Goal: Communication & Community: Answer question/provide support

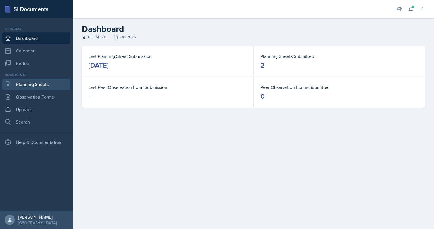
click at [40, 86] on link "Planning Sheets" at bounding box center [36, 83] width 68 height 11
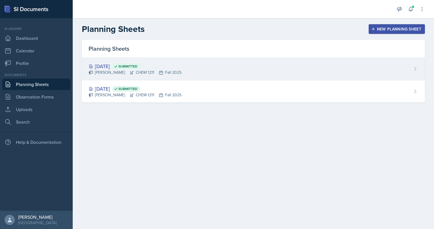
click at [121, 69] on div "[DATE] Submitted" at bounding box center [135, 66] width 93 height 8
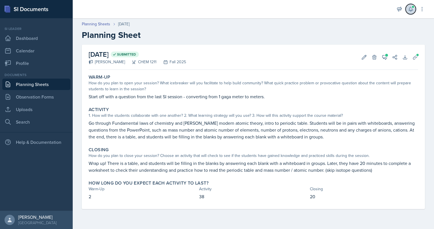
click at [411, 13] on button at bounding box center [411, 9] width 10 height 10
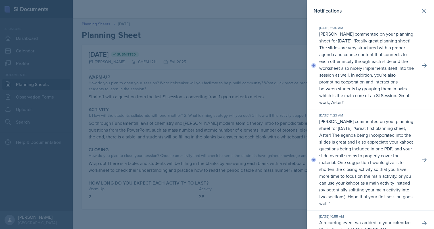
click at [272, 98] on div at bounding box center [217, 114] width 434 height 229
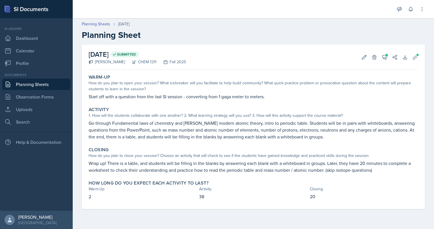
click at [53, 81] on link "Planning Sheets" at bounding box center [36, 83] width 68 height 11
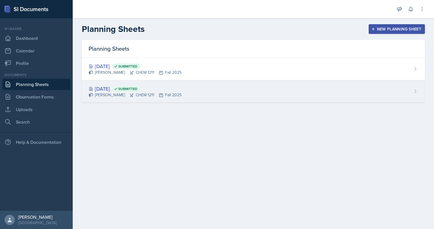
click at [197, 91] on div "Aug 27th, 2025 Submitted Aster Cheung CHEM 1211 Fall 2025" at bounding box center [253, 91] width 343 height 22
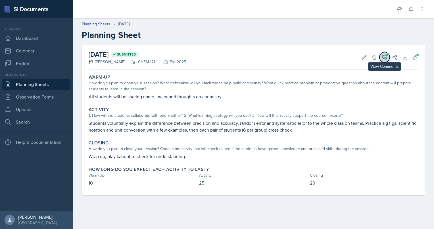
click at [383, 58] on icon at bounding box center [385, 57] width 6 height 6
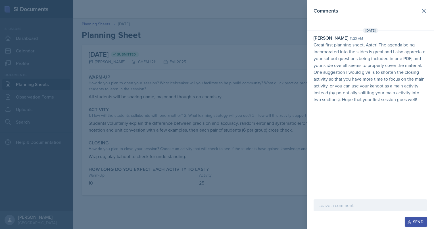
click at [362, 209] on div at bounding box center [371, 205] width 114 height 12
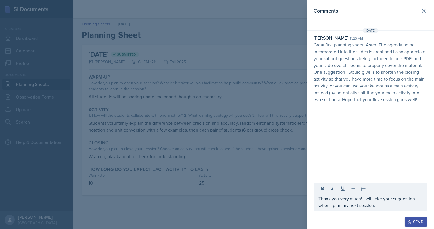
click at [416, 223] on div "Send" at bounding box center [416, 221] width 15 height 5
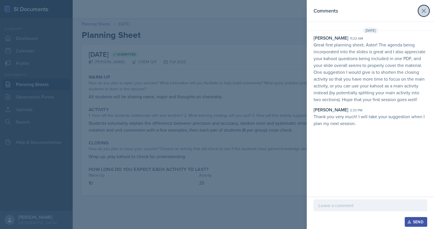
click at [424, 7] on button at bounding box center [423, 10] width 11 height 11
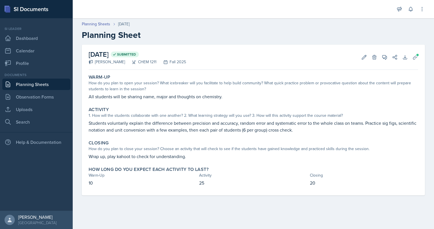
click at [38, 83] on link "Planning Sheets" at bounding box center [36, 83] width 68 height 11
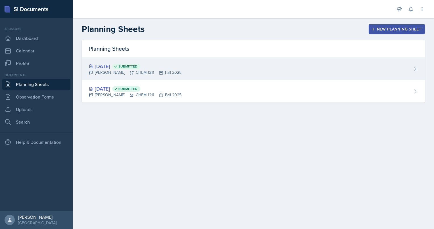
click at [114, 69] on div "Aug 29th, 2025 Submitted" at bounding box center [135, 66] width 93 height 8
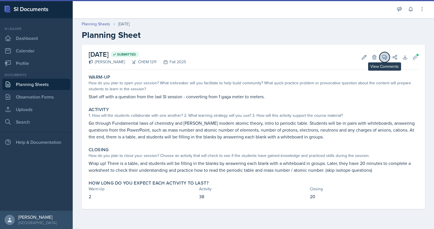
click at [383, 55] on icon at bounding box center [385, 57] width 4 height 4
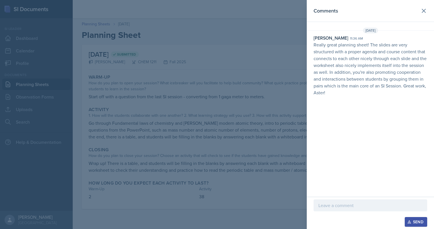
click at [351, 208] on p at bounding box center [371, 205] width 104 height 7
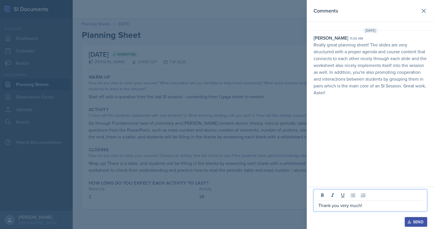
click at [409, 223] on icon "button" at bounding box center [409, 221] width 3 height 3
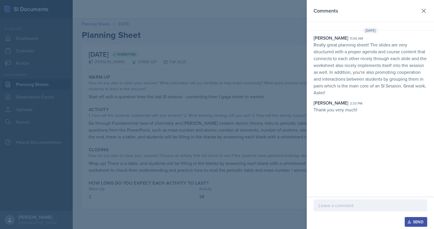
click at [368, 105] on div "Aster Cheung 2:33 pm" at bounding box center [371, 102] width 114 height 7
click at [340, 105] on div "[PERSON_NAME]" at bounding box center [331, 102] width 35 height 7
click at [426, 8] on icon at bounding box center [424, 10] width 7 height 7
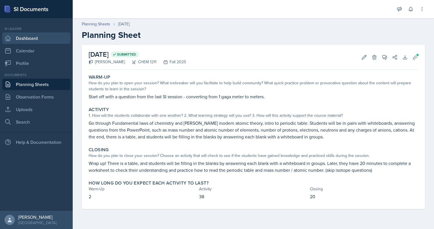
click at [35, 39] on link "Dashboard" at bounding box center [36, 37] width 68 height 11
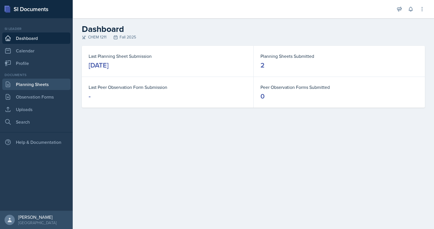
click at [55, 82] on link "Planning Sheets" at bounding box center [36, 83] width 68 height 11
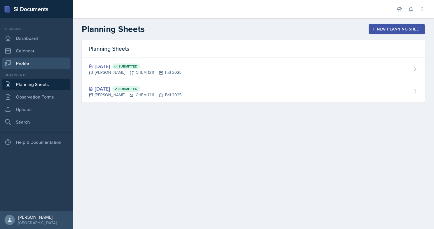
click at [43, 61] on link "Profile" at bounding box center [36, 62] width 68 height 11
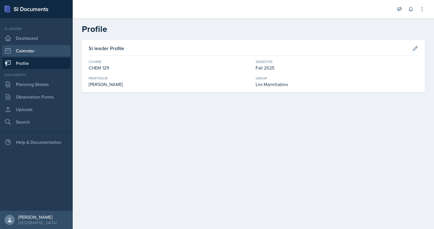
click at [45, 52] on link "Calendar" at bounding box center [36, 50] width 68 height 11
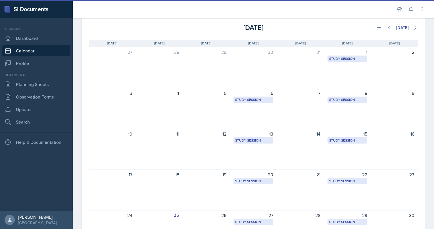
scroll to position [31, 0]
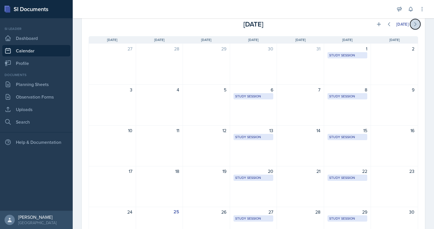
click at [413, 24] on icon at bounding box center [416, 24] width 6 height 6
click at [387, 25] on icon at bounding box center [390, 24] width 6 height 6
